Goal: Information Seeking & Learning: Learn about a topic

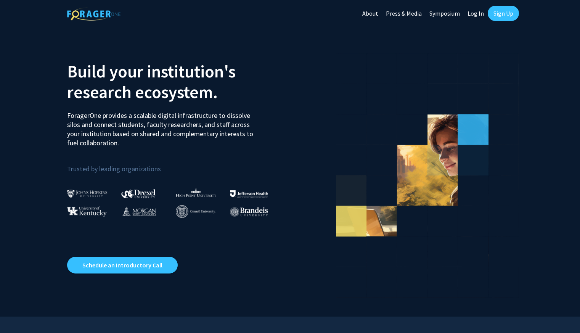
click at [479, 16] on link "Log In" at bounding box center [476, 13] width 24 height 27
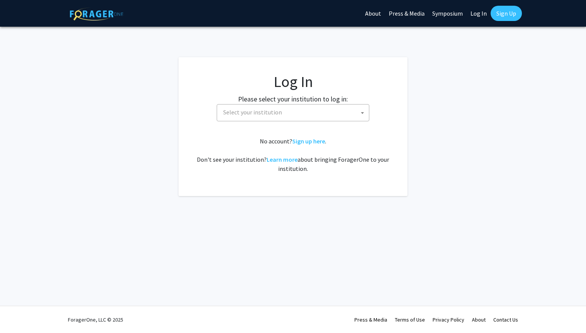
click at [312, 113] on span "Select your institution" at bounding box center [294, 112] width 149 height 16
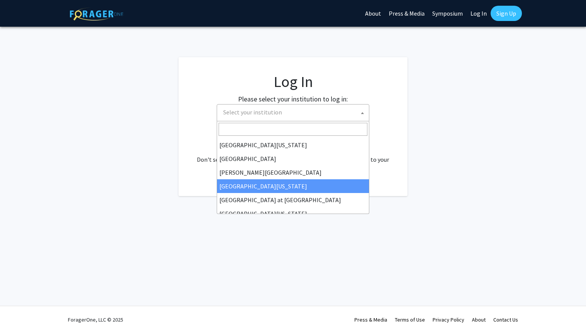
scroll to position [267, 0]
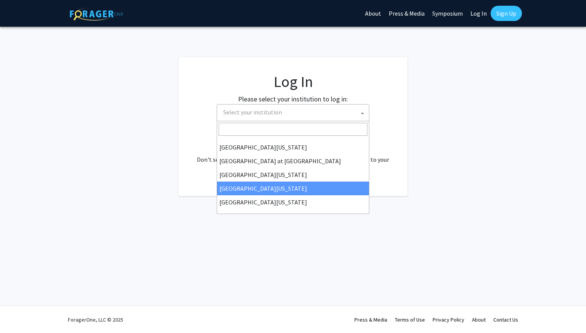
select select "31"
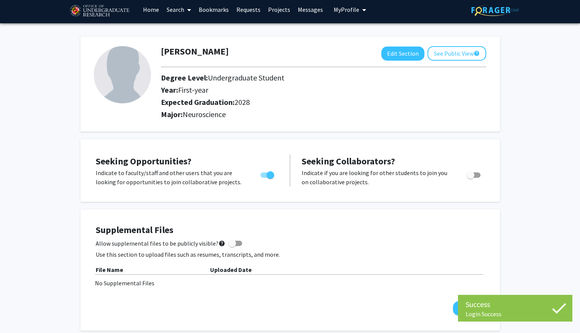
scroll to position [5, 0]
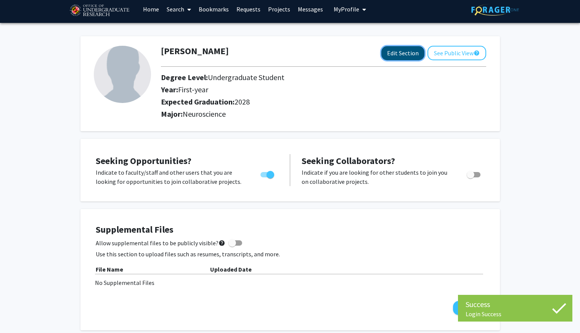
click at [397, 52] on button "Edit Section" at bounding box center [402, 53] width 43 height 14
select select "first-year"
select select "2028"
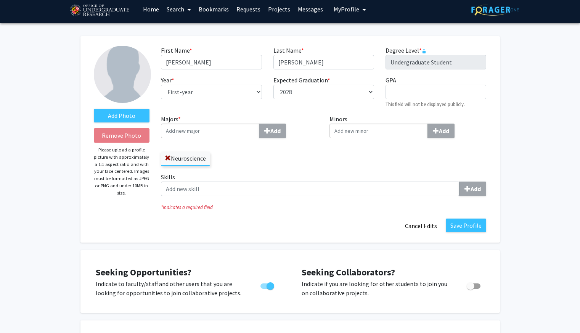
click at [220, 106] on div "Year * required --- First-year Sophomore Junior Senior Postbaccalaureate Certif…" at bounding box center [211, 91] width 112 height 33
click at [199, 92] on select "--- First-year Sophomore Junior Senior Postbaccalaureate Certificate" at bounding box center [211, 92] width 101 height 14
select select "sophomore"
click at [161, 85] on select "--- First-year Sophomore Junior Senior Postbaccalaureate Certificate" at bounding box center [211, 92] width 101 height 14
click at [199, 132] on input "Majors * Add" at bounding box center [210, 131] width 98 height 14
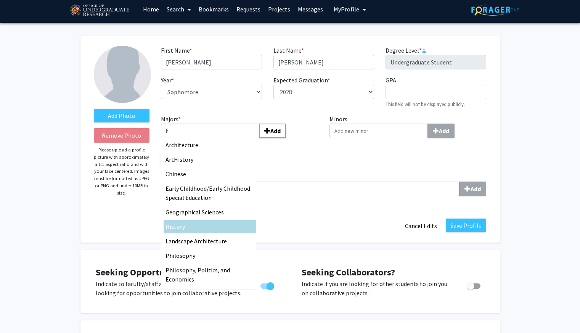
type input "hi"
click at [193, 223] on div "Hi story" at bounding box center [209, 226] width 89 height 9
click at [193, 138] on input "hi" at bounding box center [210, 131] width 98 height 14
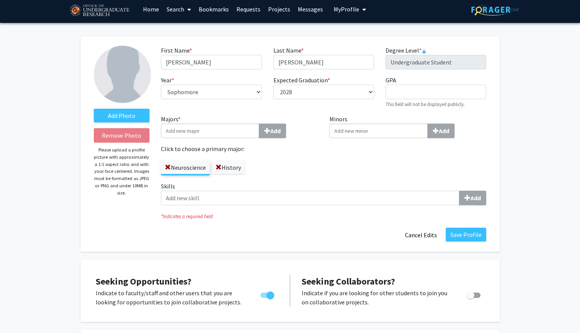
click at [298, 170] on div "Neuroscience History" at bounding box center [239, 164] width 157 height 22
click at [187, 161] on label "Neuroscience" at bounding box center [185, 167] width 49 height 13
click at [0, 0] on input "Neuroscience" at bounding box center [0, 0] width 0 height 0
click at [192, 171] on label "Neuroscience" at bounding box center [185, 167] width 49 height 13
click at [0, 0] on input "Neuroscience" at bounding box center [0, 0] width 0 height 0
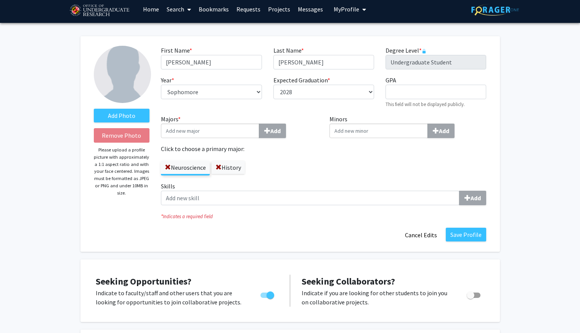
click at [234, 169] on label "History" at bounding box center [228, 167] width 33 height 13
click at [0, 0] on input "History" at bounding box center [0, 0] width 0 height 0
click at [196, 170] on label "Neuroscience" at bounding box center [185, 167] width 49 height 13
click at [0, 0] on input "Neuroscience" at bounding box center [0, 0] width 0 height 0
click at [405, 91] on input "GPA required" at bounding box center [435, 92] width 101 height 14
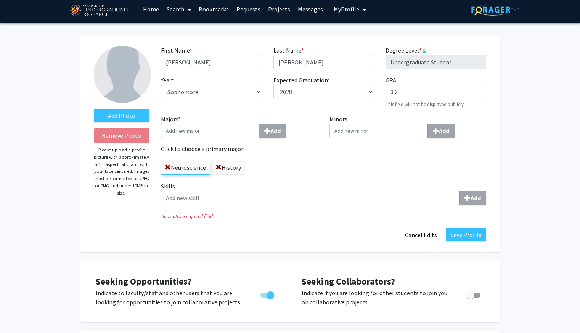
click at [398, 145] on div "Minors Add" at bounding box center [408, 147] width 168 height 67
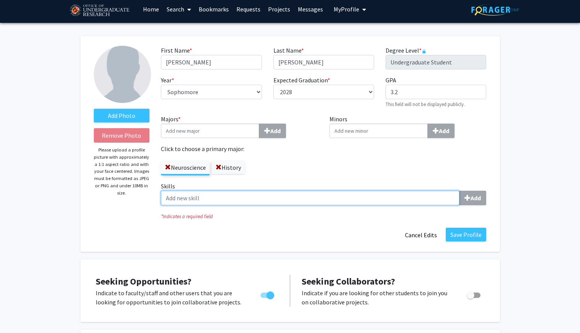
click at [284, 205] on input "Skills Add" at bounding box center [310, 198] width 298 height 14
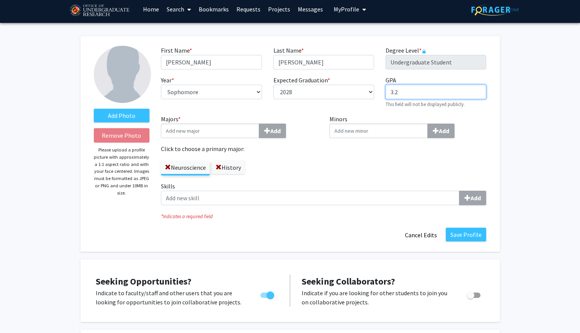
click at [433, 90] on input "3.2" at bounding box center [435, 92] width 101 height 14
type input "3.237"
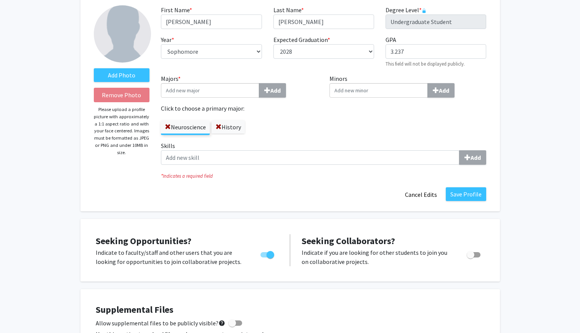
scroll to position [158, 0]
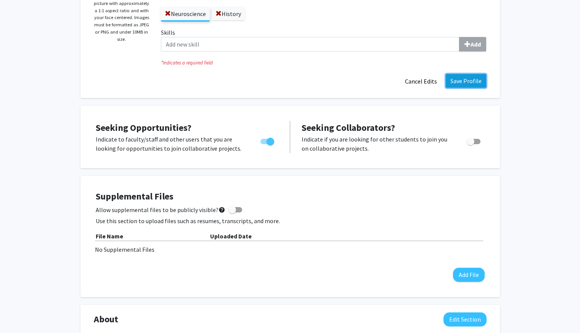
click at [462, 82] on button "Save Profile" at bounding box center [466, 81] width 40 height 14
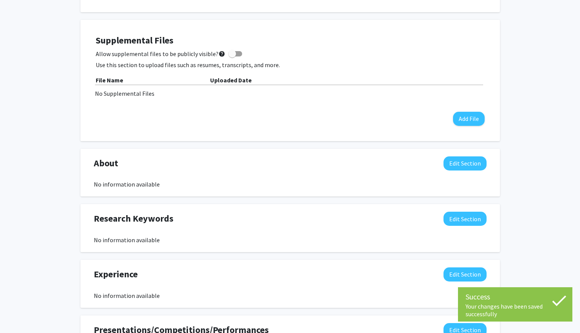
scroll to position [220, 0]
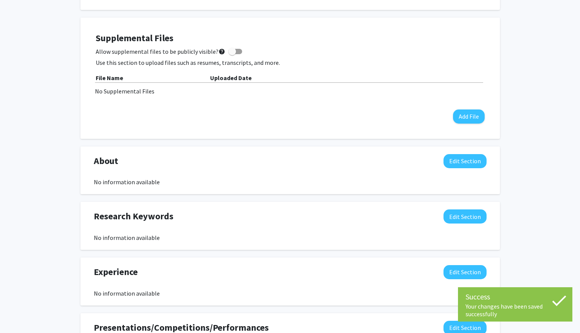
click at [467, 152] on div "About Edit Section No information available You may write a maximum of 1,000 wo…" at bounding box center [289, 170] width 419 height 48
click at [467, 159] on button "Edit Section" at bounding box center [464, 161] width 43 height 14
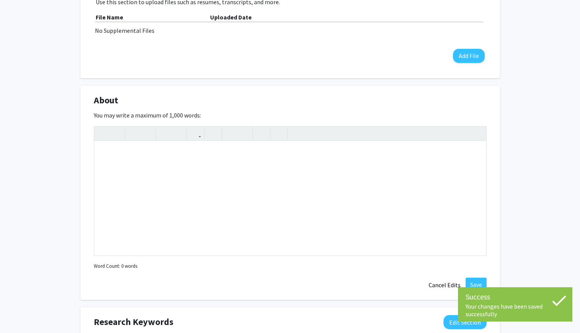
scroll to position [281, 0]
click at [457, 281] on button "Cancel Edits" at bounding box center [445, 284] width 42 height 14
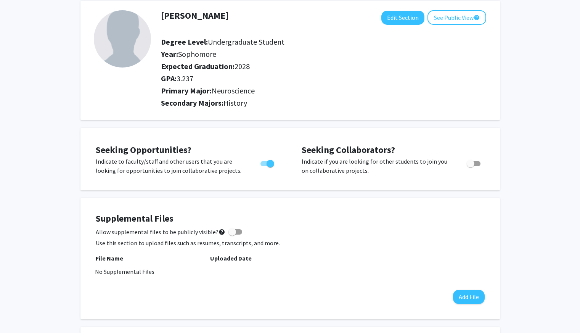
scroll to position [0, 0]
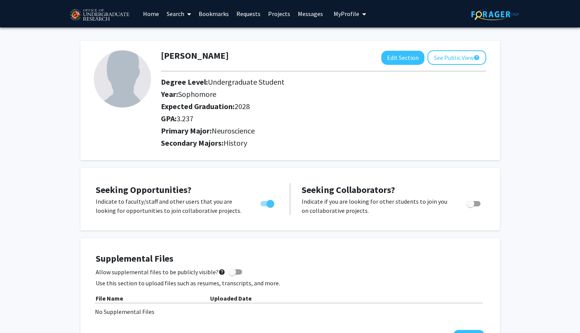
click at [178, 11] on link "Search" at bounding box center [179, 13] width 32 height 27
click at [180, 47] on span "Students" at bounding box center [186, 50] width 47 height 15
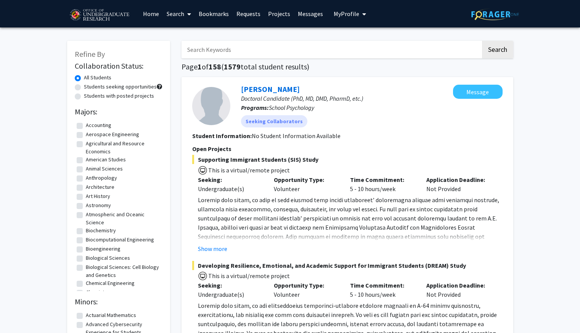
click at [150, 13] on link "Home" at bounding box center [151, 13] width 24 height 27
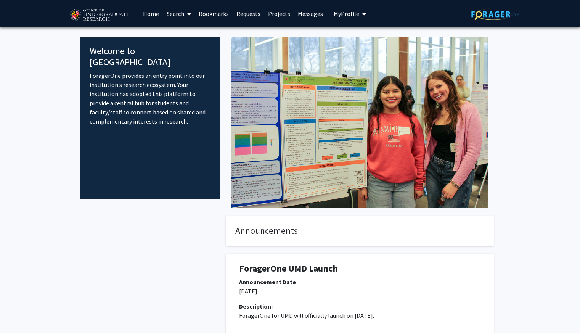
click at [272, 11] on link "Projects" at bounding box center [279, 13] width 30 height 27
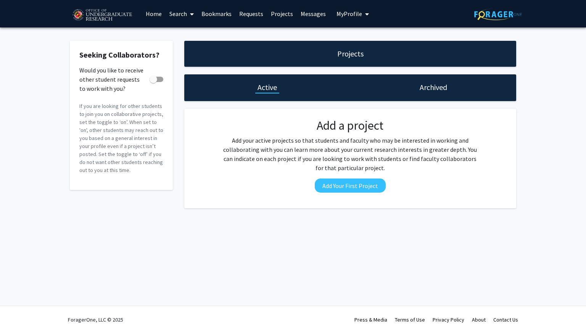
click at [245, 14] on link "Requests" at bounding box center [251, 13] width 32 height 27
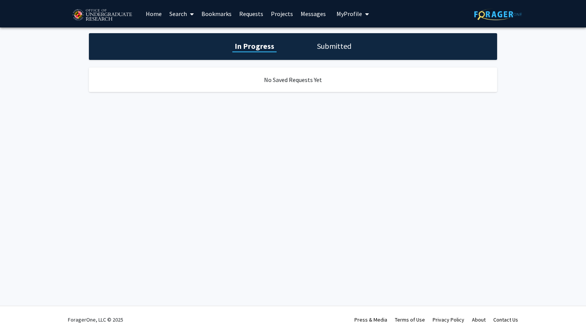
click at [286, 13] on link "Projects" at bounding box center [282, 13] width 30 height 27
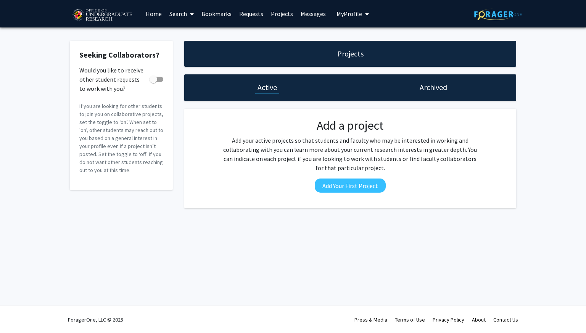
click at [180, 8] on link "Search" at bounding box center [181, 13] width 32 height 27
click at [189, 36] on span "Faculty/Staff" at bounding box center [193, 34] width 56 height 15
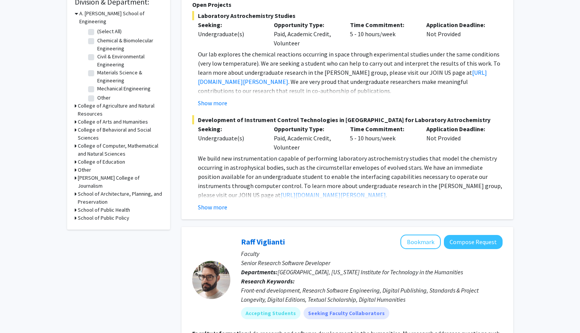
scroll to position [204, 0]
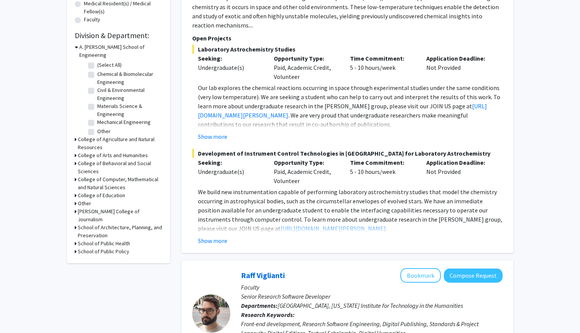
click at [95, 44] on h3 "A. James Clark School of Engineering" at bounding box center [120, 51] width 83 height 16
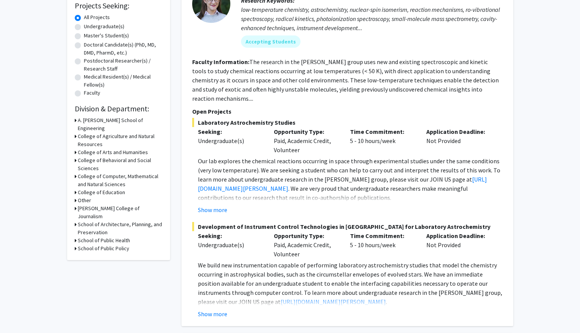
scroll to position [130, 0]
click at [93, 174] on h3 "College of Computer, Mathematical and Natural Sciences" at bounding box center [120, 181] width 85 height 16
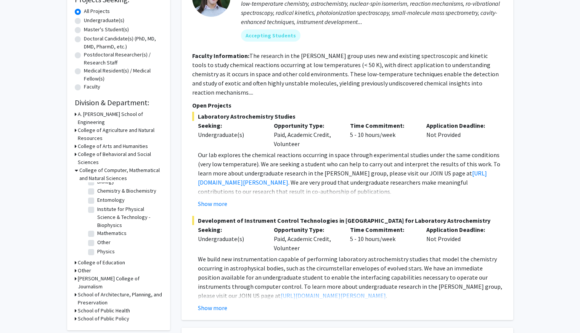
scroll to position [138, 0]
click at [97, 237] on label "Other" at bounding box center [103, 241] width 13 height 8
click at [97, 237] on input "Other" at bounding box center [99, 239] width 5 height 5
checkbox input "true"
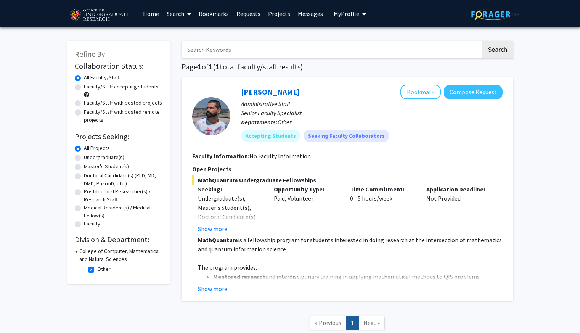
click at [97, 270] on label "Other" at bounding box center [103, 269] width 13 height 8
click at [97, 270] on input "Other" at bounding box center [99, 267] width 5 height 5
checkbox input "false"
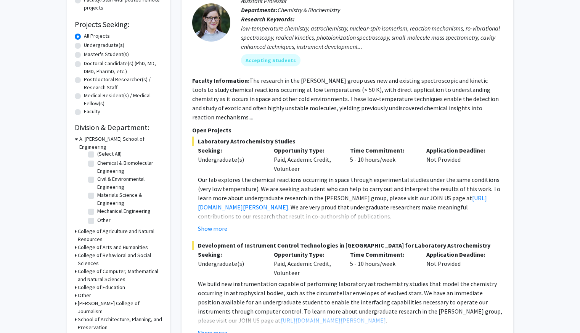
scroll to position [113, 0]
click at [73, 263] on div "Refine By Collaboration Status: Collaboration Status All Faculty/Staff Collabor…" at bounding box center [118, 141] width 103 height 426
click at [77, 266] on div "College of Computer, Mathematical and Natural Sciences" at bounding box center [119, 274] width 88 height 16
click at [75, 266] on icon at bounding box center [76, 270] width 2 height 8
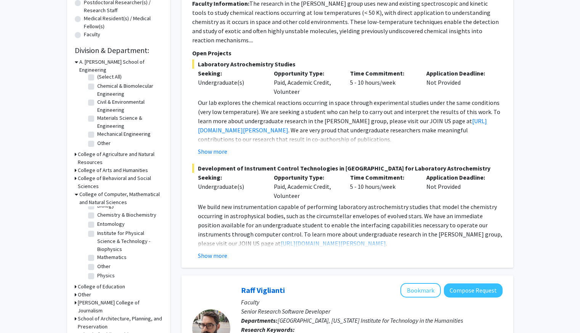
scroll to position [0, 0]
click at [97, 208] on label "(Select All)" at bounding box center [109, 212] width 24 height 8
click at [97, 208] on input "(Select All)" at bounding box center [99, 210] width 5 height 5
checkbox input "true"
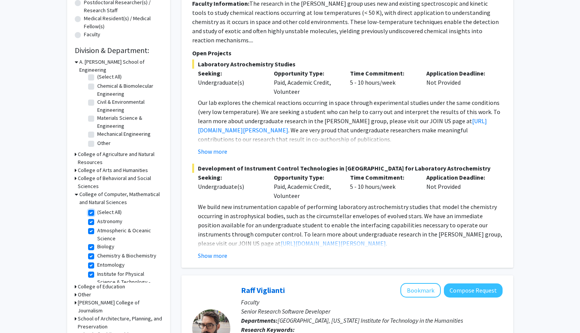
checkbox input "true"
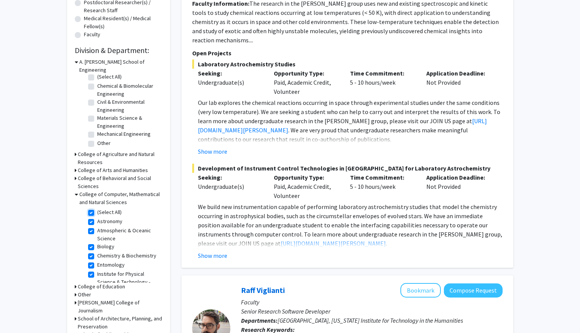
checkbox input "true"
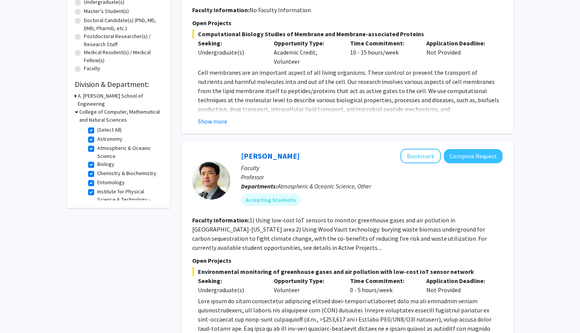
scroll to position [156, 0]
click at [213, 119] on button "Show more" at bounding box center [212, 120] width 29 height 9
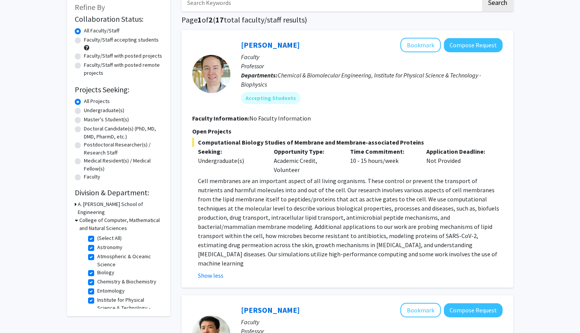
scroll to position [47, 0]
click at [467, 45] on button "Compose Request" at bounding box center [473, 46] width 59 height 14
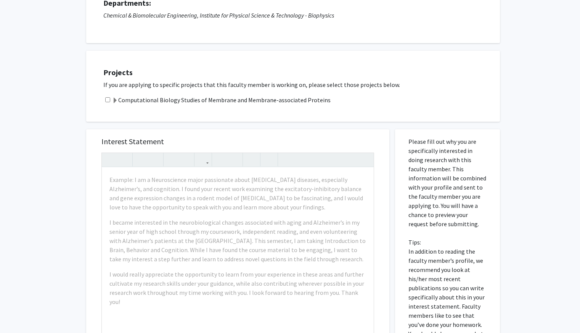
scroll to position [82, 0]
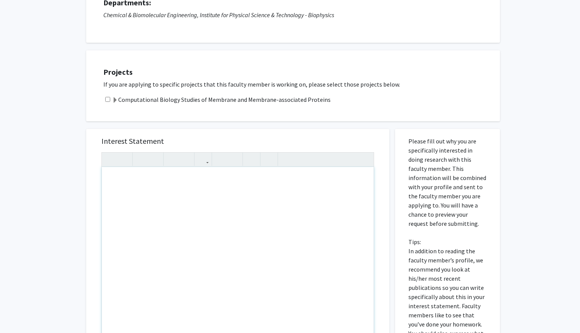
click at [342, 140] on h5 "Interest Statement" at bounding box center [237, 140] width 273 height 9
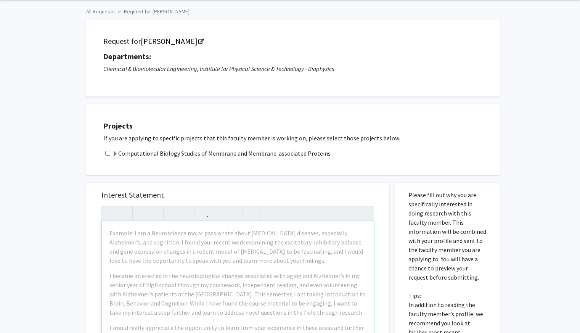
scroll to position [0, 0]
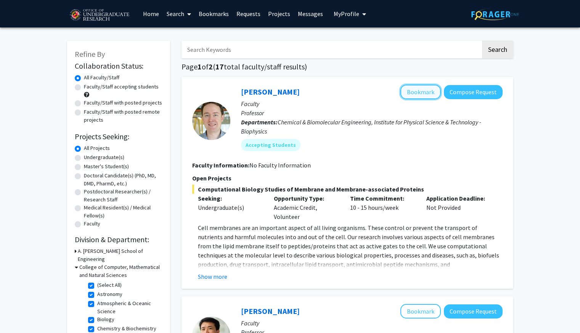
click at [430, 95] on button "Bookmark" at bounding box center [420, 92] width 40 height 14
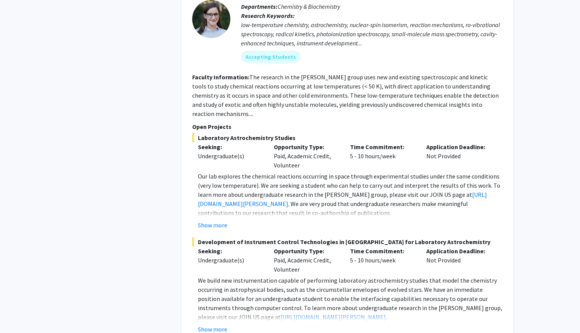
scroll to position [1524, 0]
click at [211, 220] on button "Show more" at bounding box center [212, 224] width 29 height 9
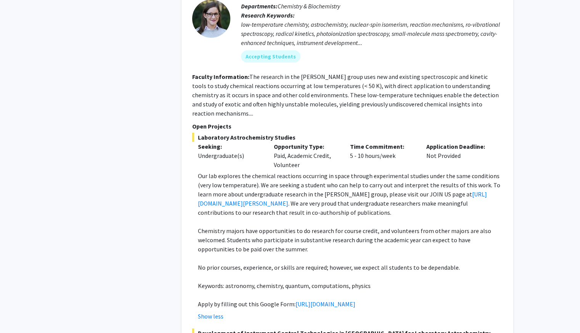
click at [354, 171] on p "Our lab explores the chemical reactions occurring in space through experimental…" at bounding box center [350, 194] width 305 height 46
click at [374, 171] on p "Our lab explores the chemical reactions occurring in space through experimental…" at bounding box center [350, 194] width 305 height 46
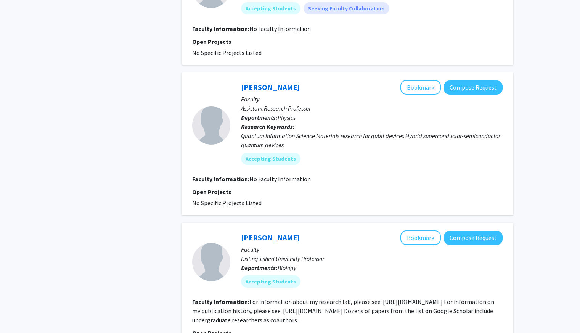
scroll to position [2336, 0]
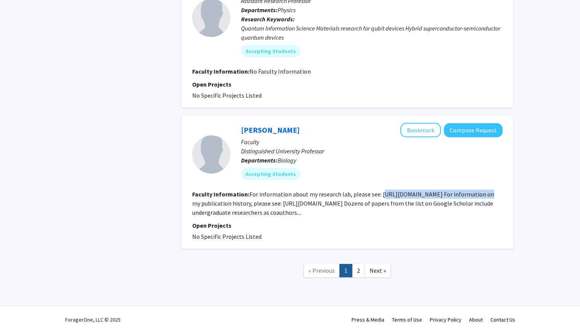
drag, startPoint x: 379, startPoint y: 192, endPoint x: 483, endPoint y: 189, distance: 104.1
click at [483, 189] on fg-search-faculty "William Fagan Bookmark Compose Request Faculty Distinguished University Profess…" at bounding box center [347, 182] width 310 height 118
click at [375, 194] on fg-read-more "For information about my research lab, please see: https://science.umd.edu/biol…" at bounding box center [343, 203] width 302 height 26
drag, startPoint x: 378, startPoint y: 194, endPoint x: 487, endPoint y: 193, distance: 109.0
click at [487, 193] on fg-read-more "For information about my research lab, please see: https://science.umd.edu/biol…" at bounding box center [343, 203] width 302 height 26
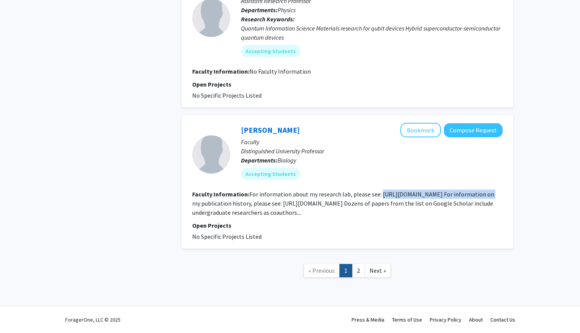
copy fg-read-more "https://science.umd.edu/biology/faganlab/"
click at [362, 275] on link "2" at bounding box center [358, 270] width 13 height 13
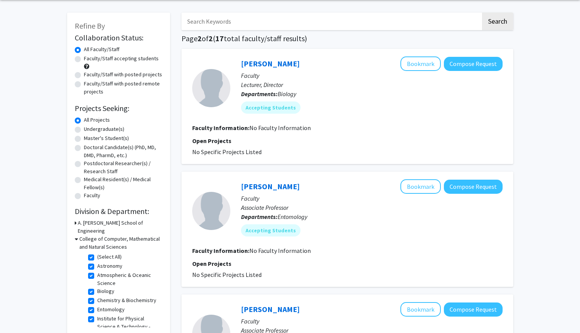
click at [97, 253] on label "(Select All)" at bounding box center [109, 257] width 24 height 8
click at [97, 253] on input "(Select All)" at bounding box center [99, 255] width 5 height 5
checkbox input "false"
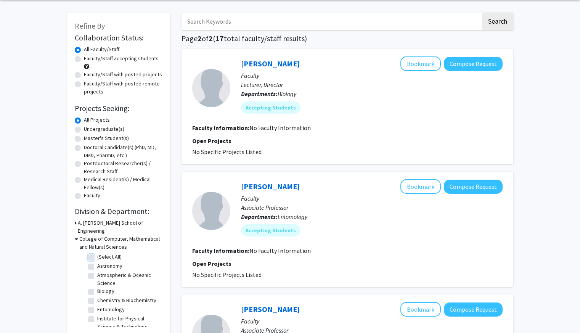
checkbox input "false"
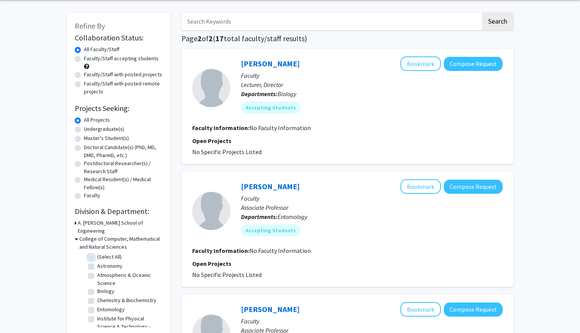
checkbox input "false"
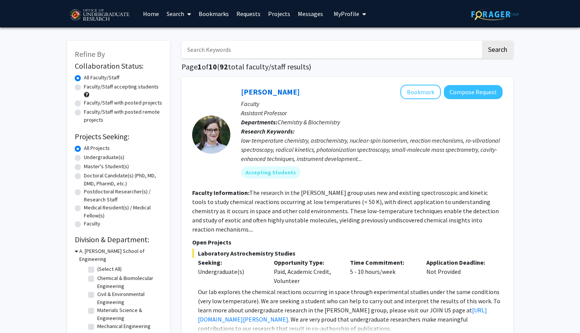
click at [77, 251] on icon at bounding box center [76, 251] width 3 height 8
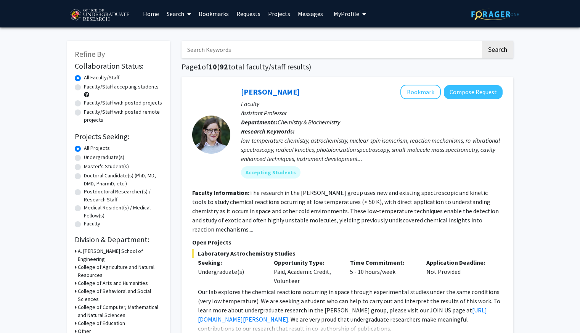
scroll to position [59, 0]
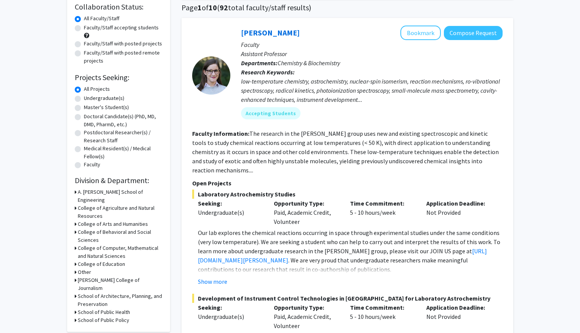
click at [75, 220] on icon at bounding box center [76, 224] width 2 height 8
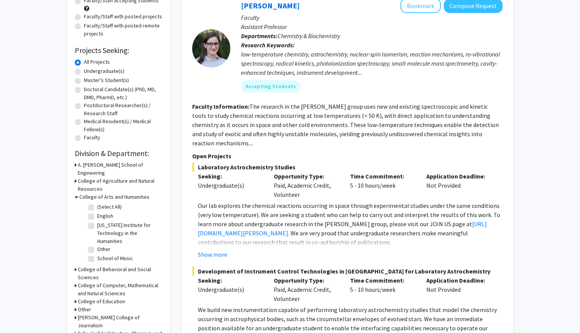
scroll to position [106, 0]
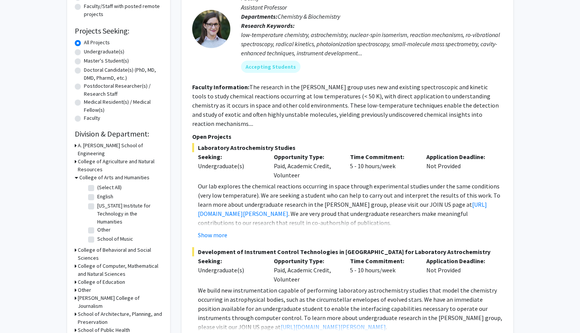
click at [97, 183] on label "(Select All)" at bounding box center [109, 187] width 24 height 8
click at [97, 183] on input "(Select All)" at bounding box center [99, 185] width 5 height 5
checkbox input "true"
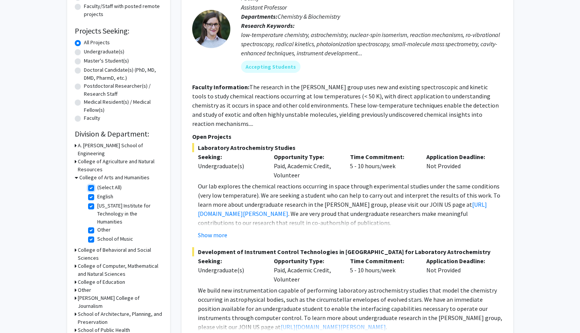
checkbox input "true"
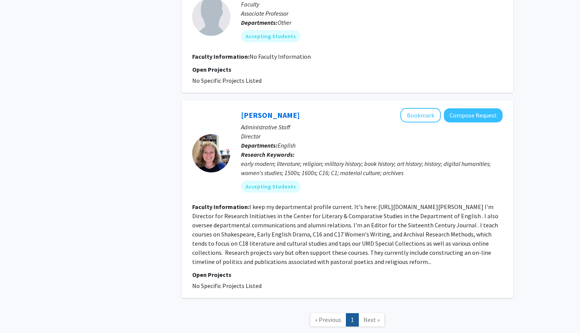
scroll to position [646, 0]
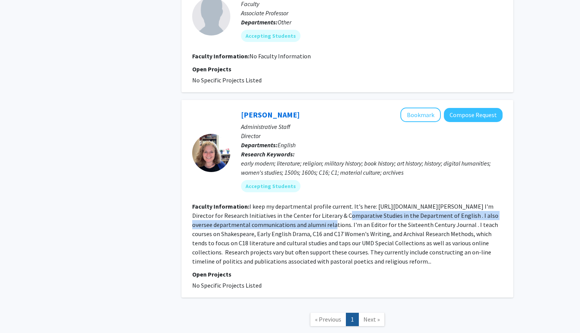
drag, startPoint x: 294, startPoint y: 219, endPoint x: 342, endPoint y: 193, distance: 54.9
click at [342, 202] on section "Faculty Information: I keep my departmental profile current. It's here: https:/…" at bounding box center [347, 234] width 310 height 64
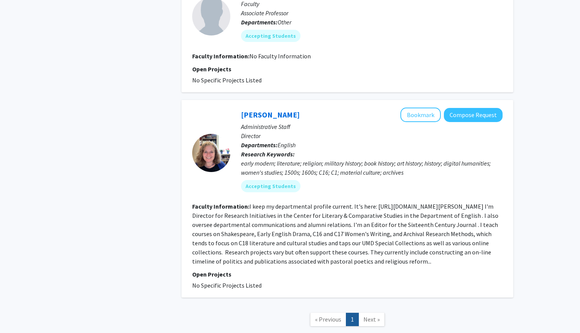
drag, startPoint x: 342, startPoint y: 193, endPoint x: 376, endPoint y: 227, distance: 47.4
click at [376, 227] on fg-read-more "I keep my departmental profile current. It's here: https://english.umd.edu/dire…" at bounding box center [345, 233] width 306 height 63
click at [372, 202] on fg-read-more "I keep my departmental profile current. It's here: https://english.umd.edu/dire…" at bounding box center [345, 233] width 306 height 63
drag, startPoint x: 372, startPoint y: 199, endPoint x: 493, endPoint y: 191, distance: 121.1
click at [493, 191] on fg-search-faculty "Karen Nelson Bookmark Compose Request Administrative Staff Director Departments…" at bounding box center [347, 199] width 310 height 182
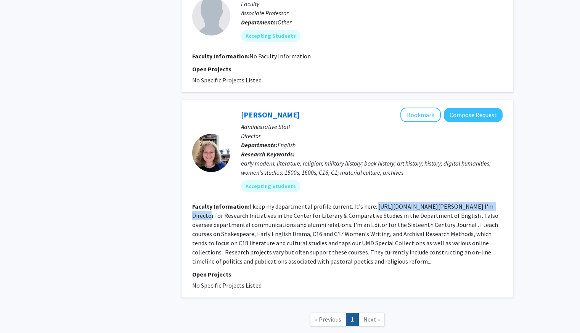
copy fg-read-more "https://english.umd.edu/directory/karen-nelson"
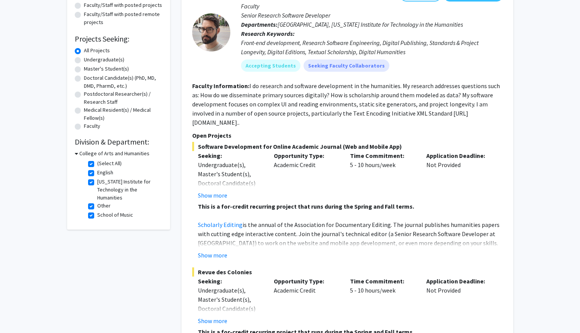
scroll to position [0, 0]
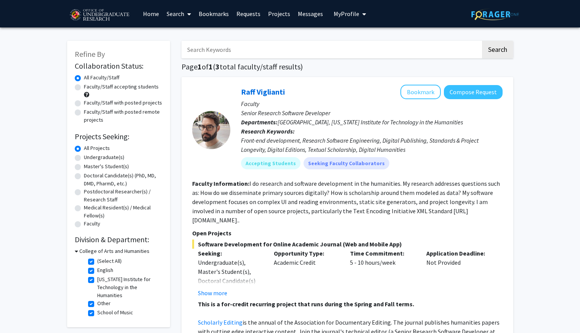
click at [97, 261] on label "(Select All)" at bounding box center [109, 261] width 24 height 8
click at [97, 261] on input "(Select All)" at bounding box center [99, 259] width 5 height 5
checkbox input "false"
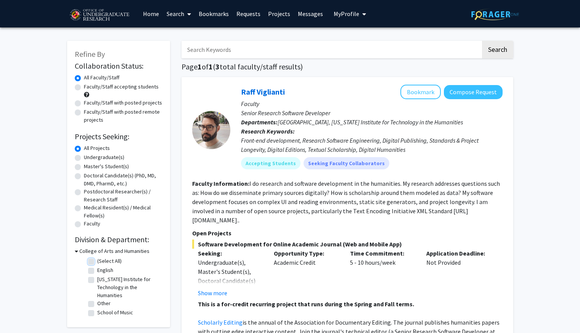
checkbox input "false"
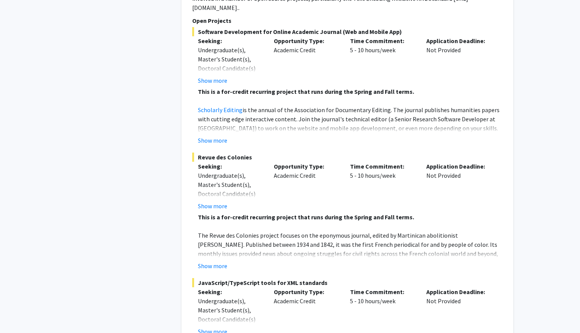
scroll to position [600, 0]
click at [213, 261] on button "Show more" at bounding box center [212, 265] width 29 height 9
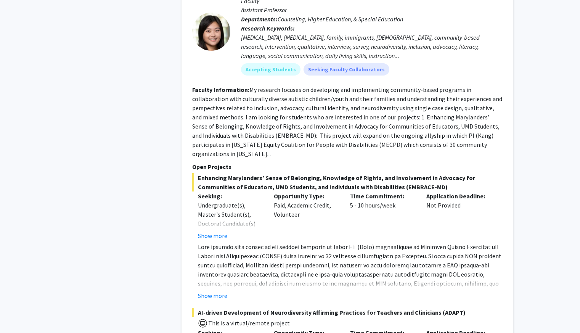
scroll to position [1115, 0]
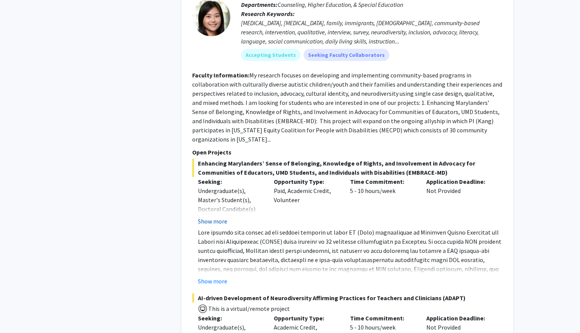
click at [218, 217] on button "Show more" at bounding box center [212, 221] width 29 height 9
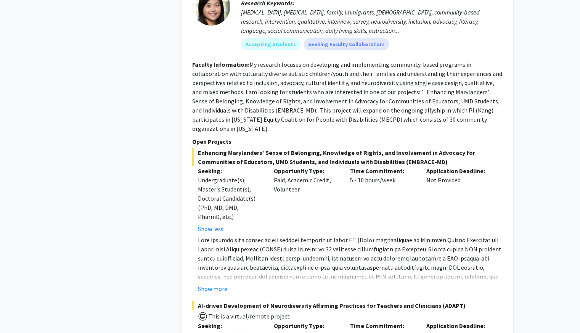
scroll to position [1127, 0]
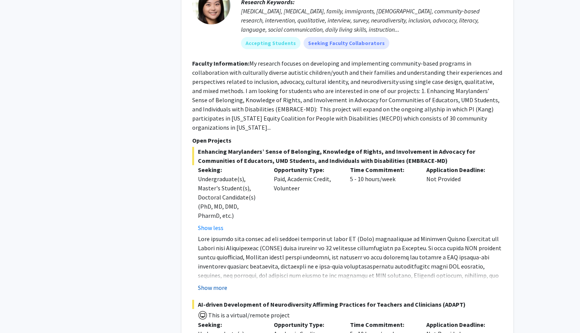
click at [221, 283] on button "Show more" at bounding box center [212, 287] width 29 height 9
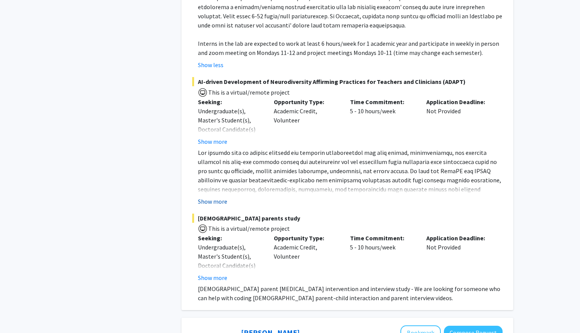
scroll to position [1441, 0]
click at [216, 197] on button "Show more" at bounding box center [212, 201] width 29 height 9
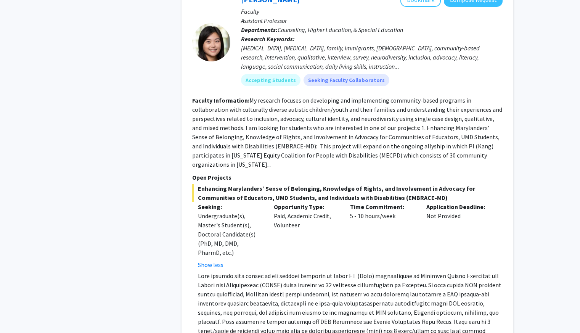
scroll to position [904, 0]
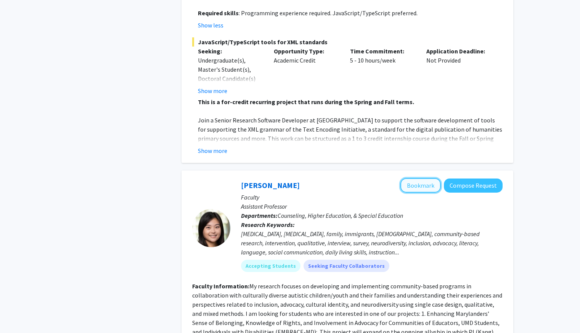
click at [422, 178] on button "Bookmark" at bounding box center [420, 185] width 40 height 14
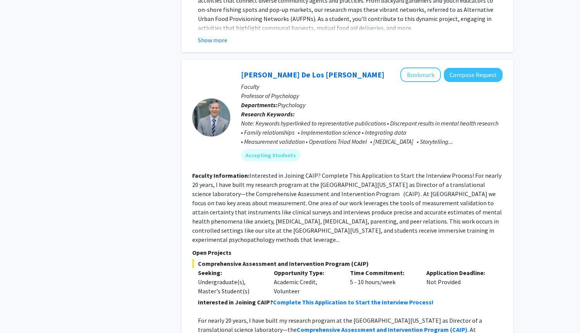
scroll to position [2086, 0]
click at [430, 67] on button "Bookmark" at bounding box center [420, 74] width 40 height 14
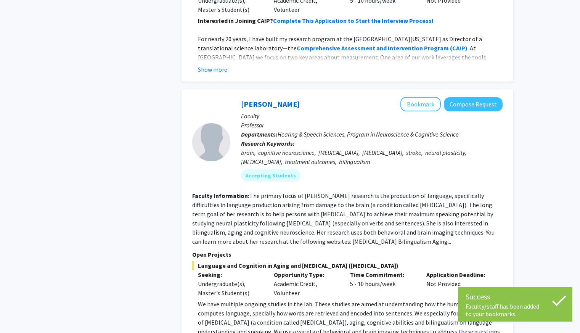
scroll to position [2377, 0]
click at [427, 193] on fg-read-more "The primary focus of Dr. Faroqi-Shah's research is the production of language, …" at bounding box center [343, 217] width 302 height 53
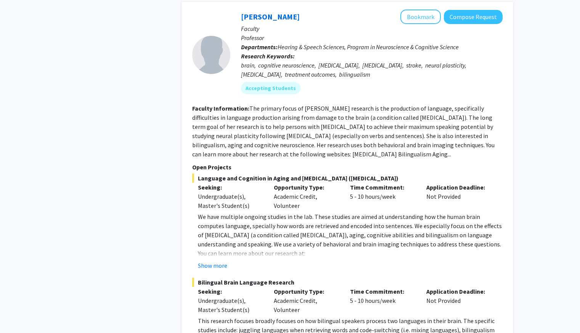
scroll to position [2465, 0]
click at [213, 260] on button "Show more" at bounding box center [212, 264] width 29 height 9
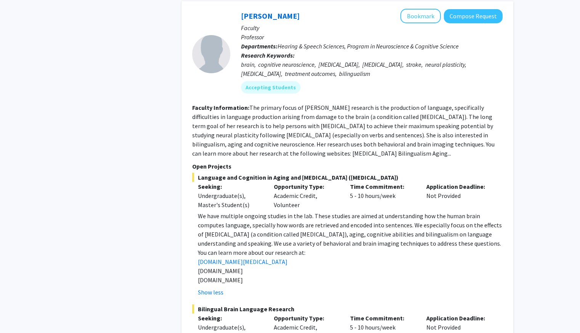
scroll to position [2415, 0]
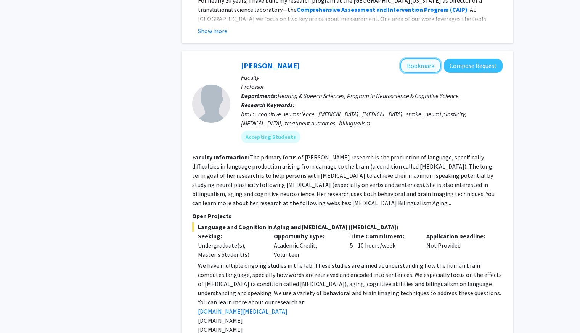
click at [413, 58] on button "Bookmark" at bounding box center [420, 65] width 40 height 14
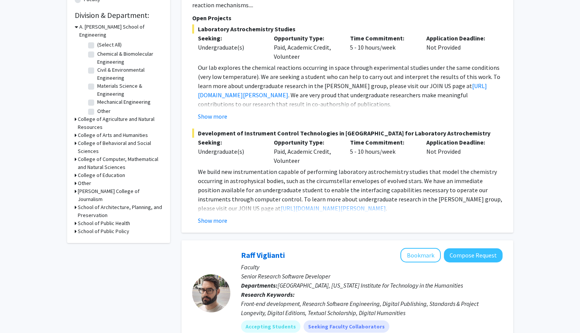
scroll to position [170, 0]
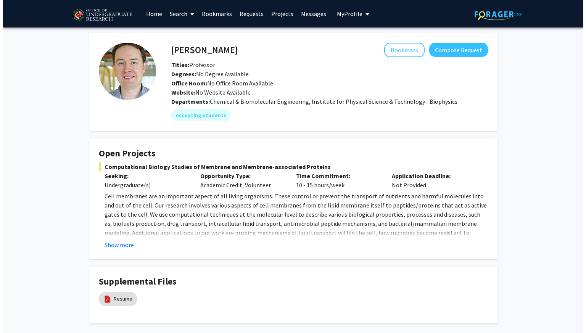
scroll to position [38, 0]
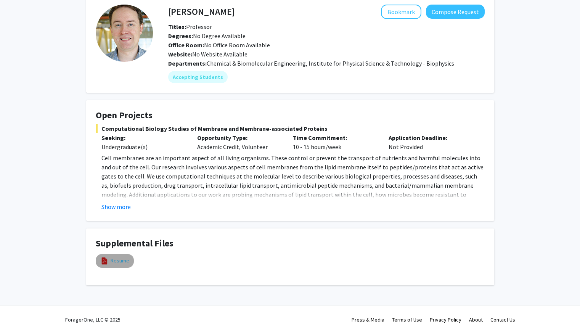
click at [112, 260] on link "Resume" at bounding box center [120, 261] width 19 height 8
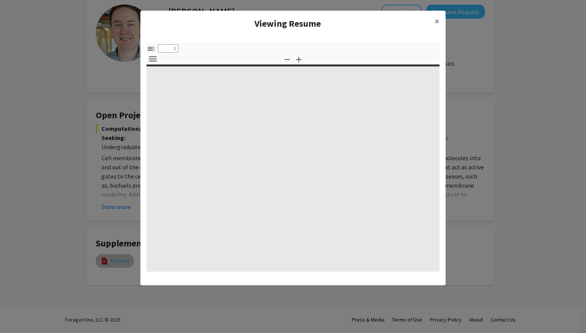
select select "custom"
type input "0"
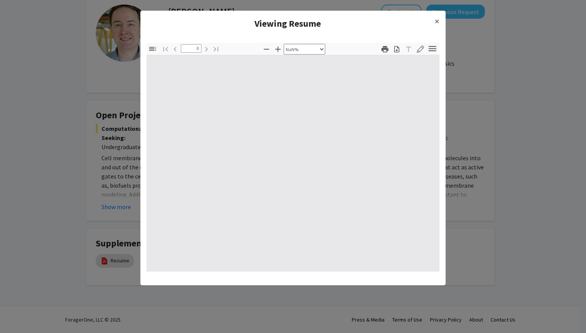
select select "auto"
type input "1"
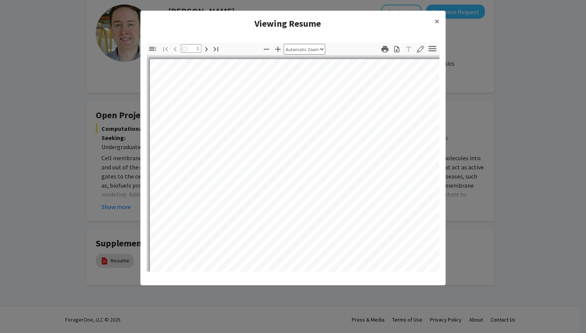
select select "auto"
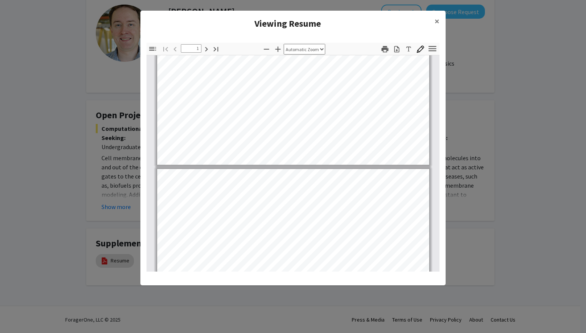
scroll to position [246, 0]
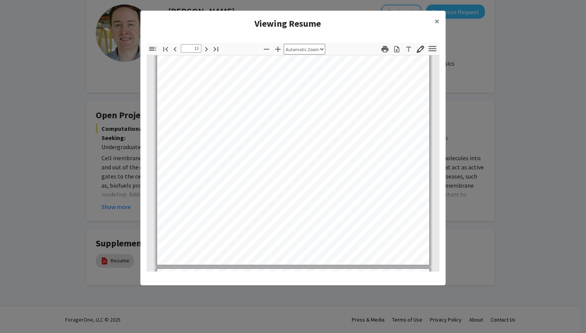
type input "14"
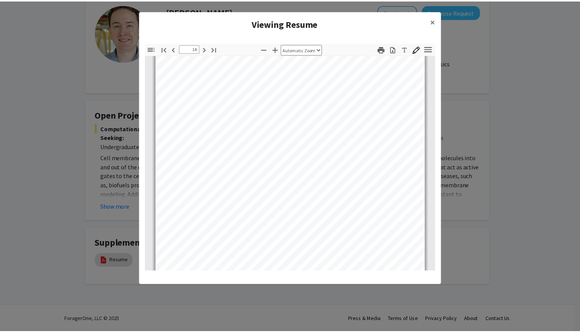
scroll to position [4733, 0]
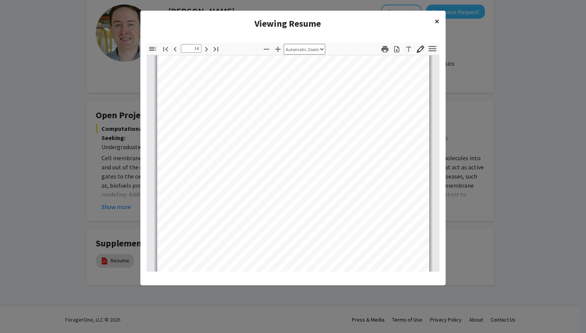
click at [436, 17] on span "×" at bounding box center [436, 21] width 5 height 12
